Goal: Find specific page/section: Find specific page/section

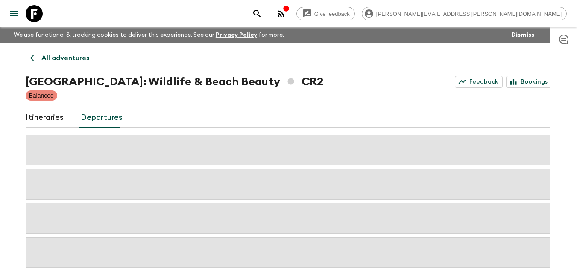
click at [41, 11] on icon at bounding box center [34, 13] width 17 height 17
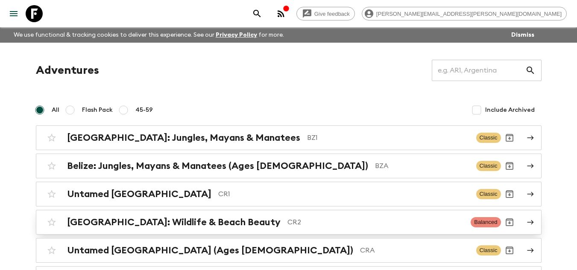
scroll to position [128, 0]
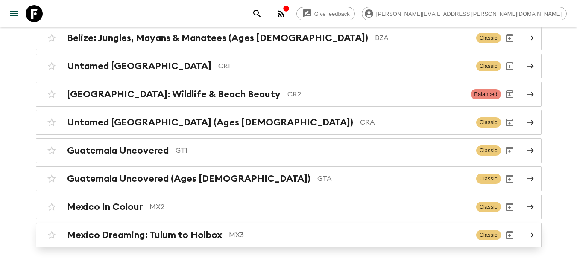
click at [273, 240] on p "MX3" at bounding box center [349, 235] width 241 height 10
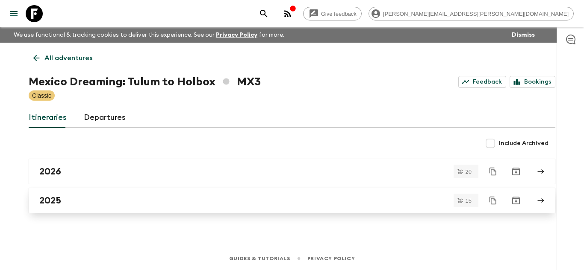
click at [176, 206] on div "2025" at bounding box center [283, 200] width 489 height 11
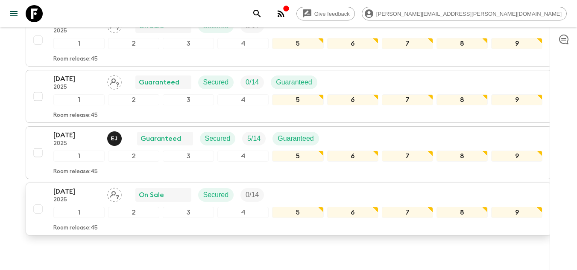
scroll to position [789, 0]
